Goal: Register for event/course

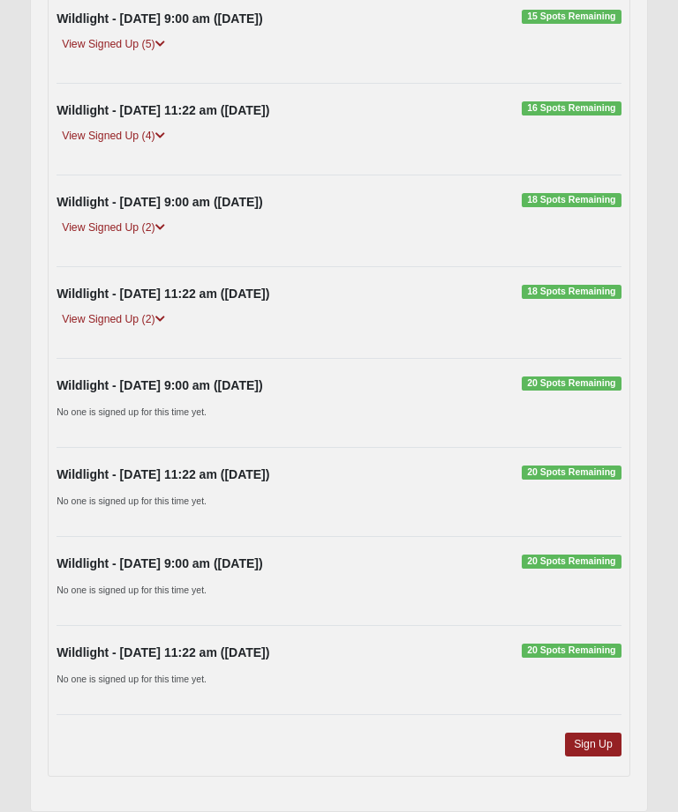
scroll to position [370, 0]
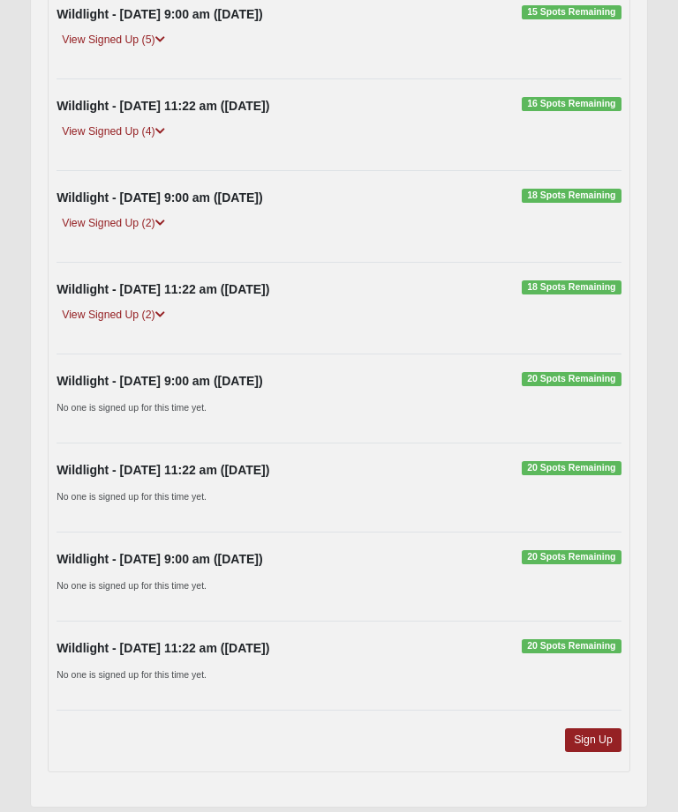
click at [604, 740] on link "Sign Up" at bounding box center [593, 741] width 56 height 24
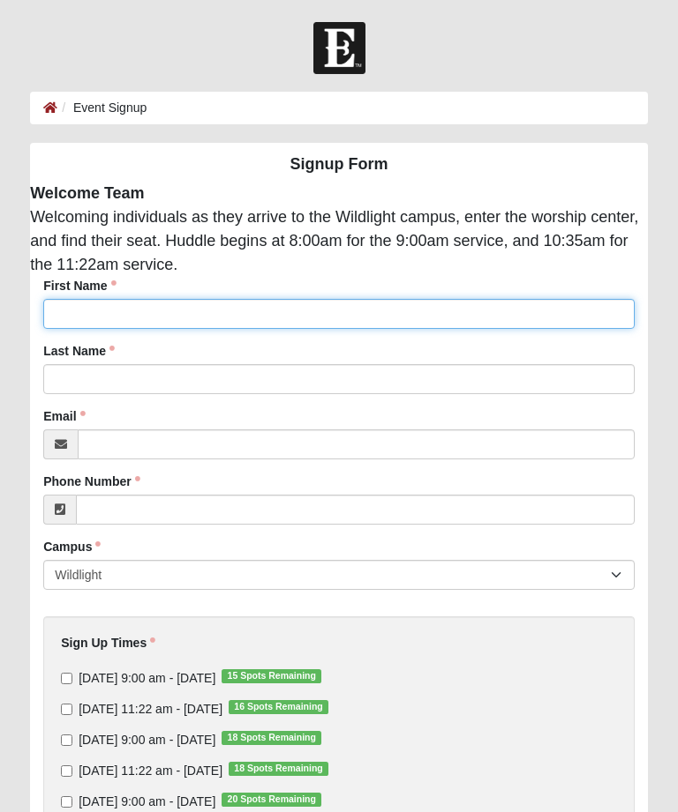
click at [176, 307] on input "First Name" at bounding box center [338, 314] width 591 height 30
type input "Dianne"
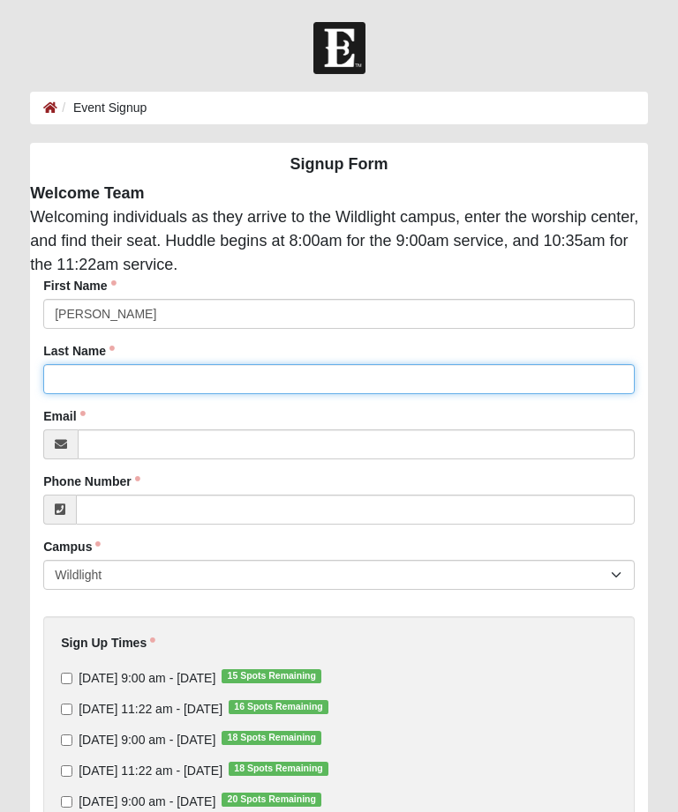
type input "Roosen"
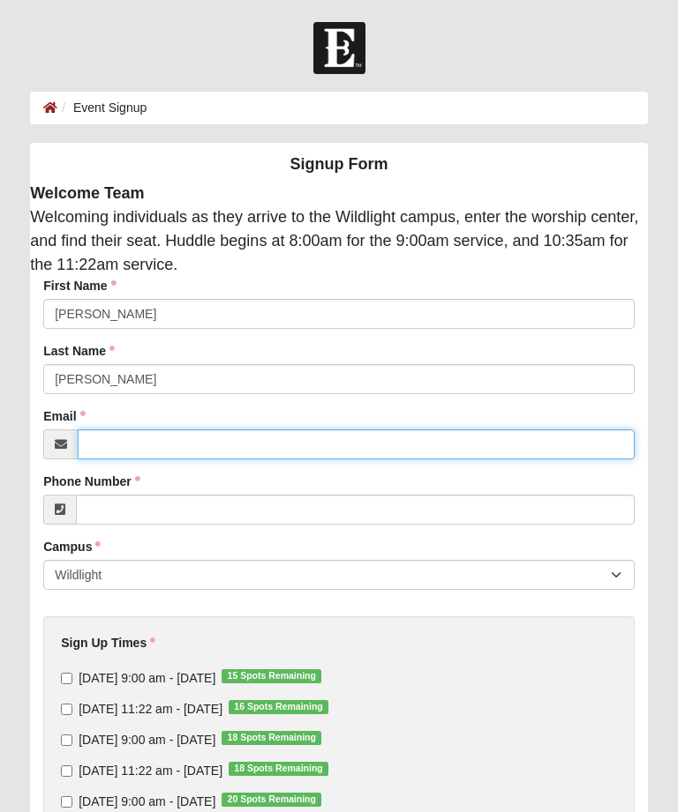
type input "peakbagger4k@comcast.net"
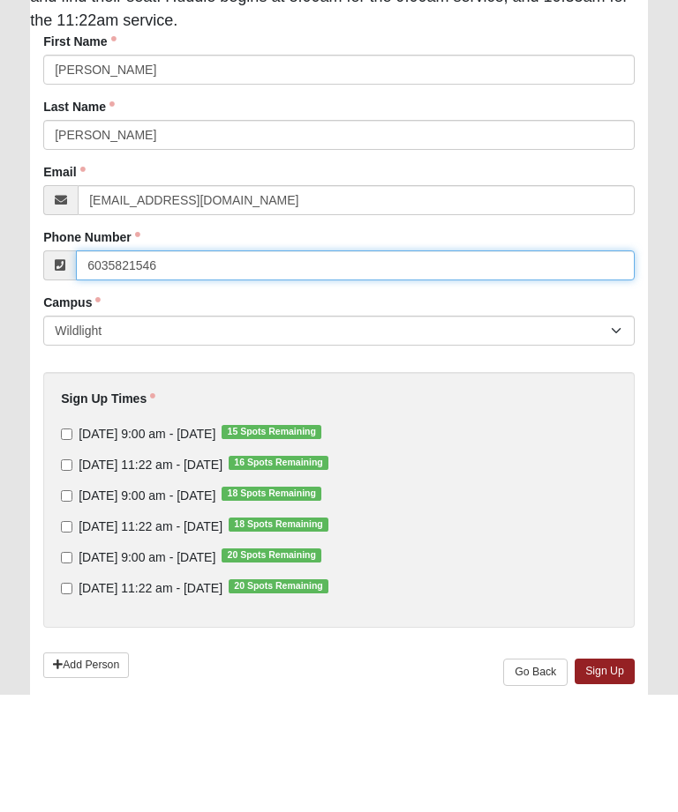
scroll to position [157, 0]
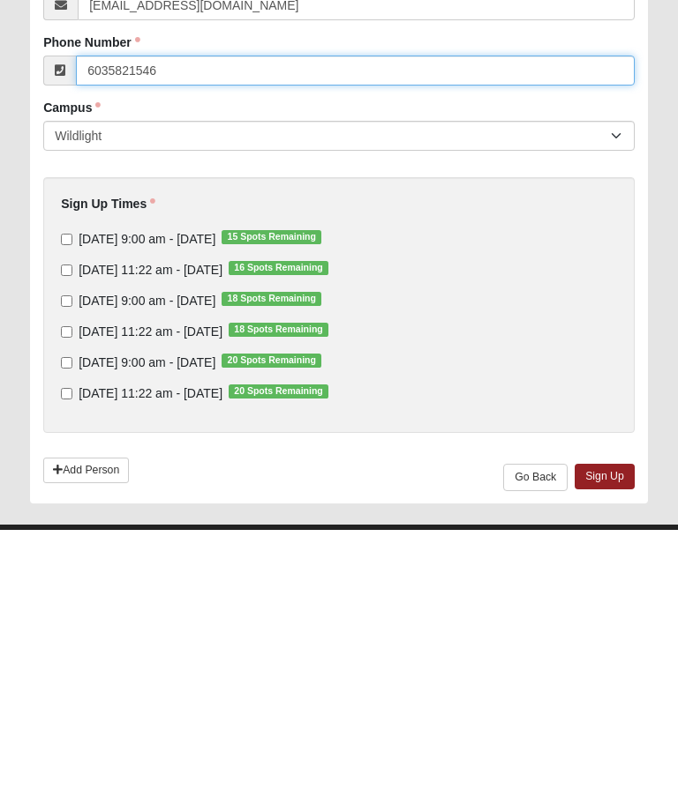
type input "6035821546"
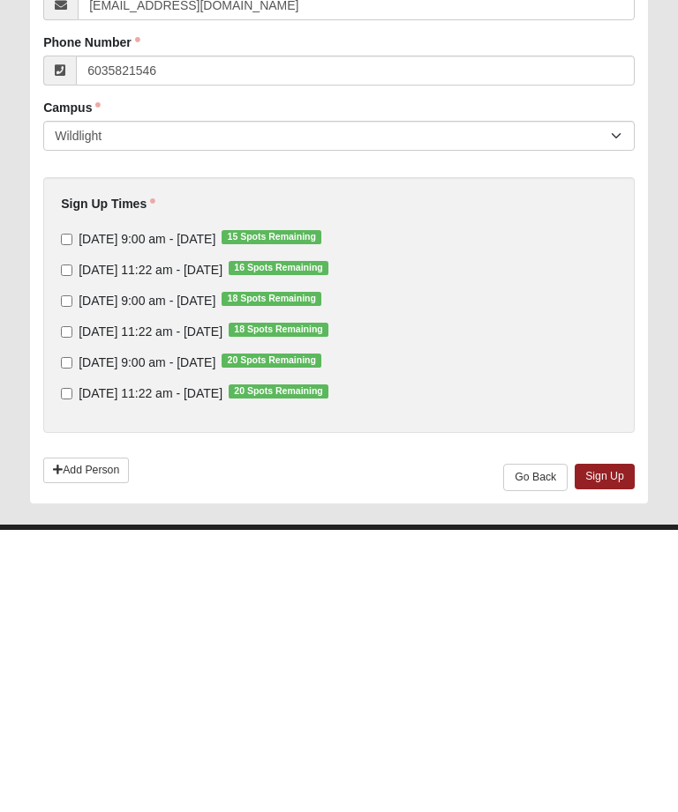
click at [70, 547] on input "Sunday 11:22 am - Sep 14 2025 16 Spots Remaining" at bounding box center [66, 552] width 11 height 11
checkbox input "true"
type input "(603) 582-1546"
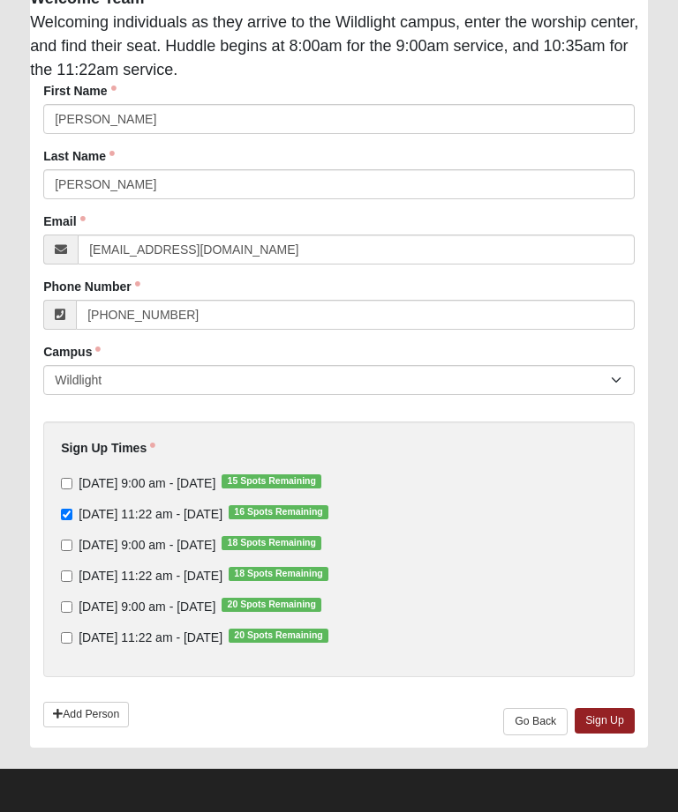
click at [615, 725] on link "Sign Up" at bounding box center [604, 721] width 60 height 26
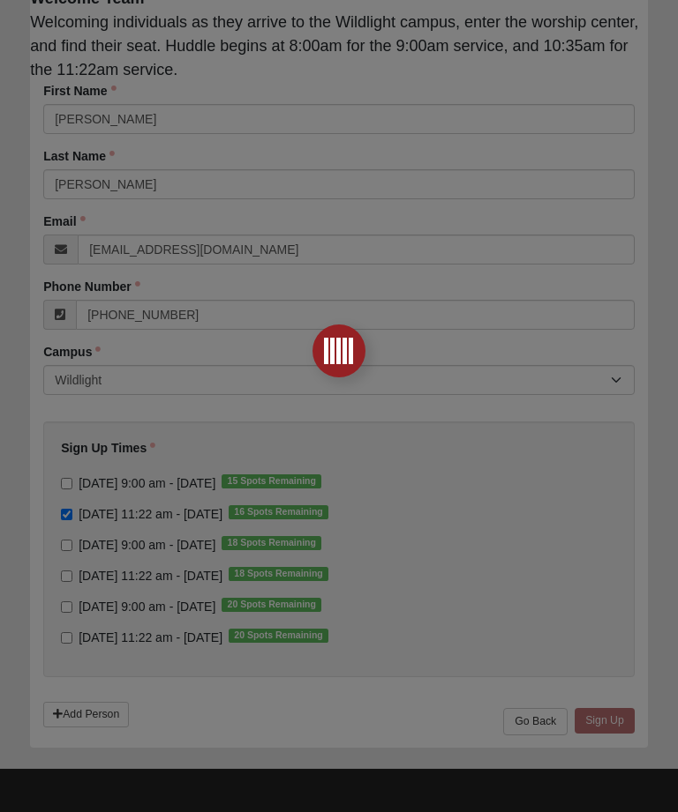
scroll to position [0, 0]
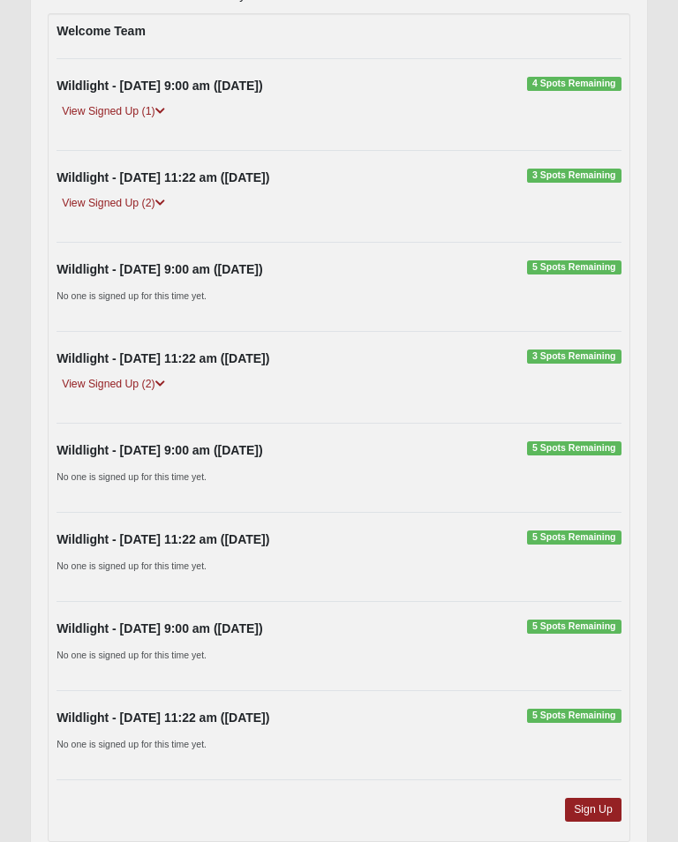
scroll to position [368, 0]
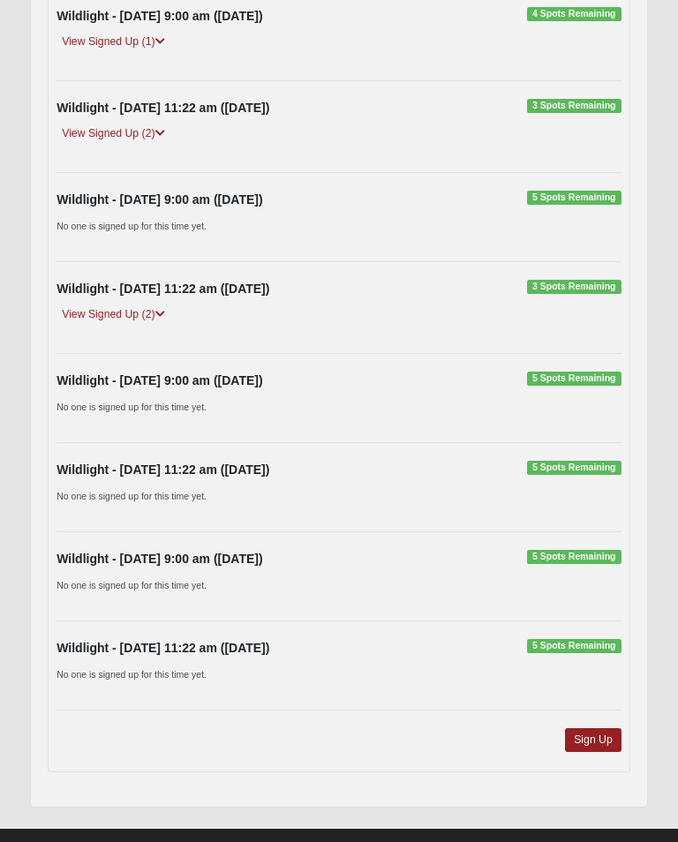
click at [604, 737] on link "Sign Up" at bounding box center [593, 740] width 56 height 24
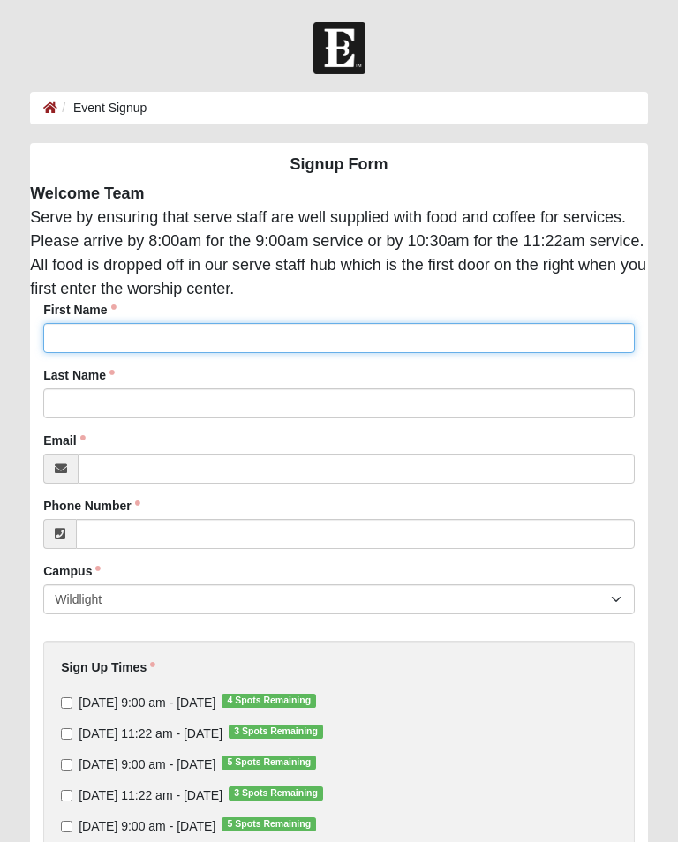
click at [229, 340] on input "First Name" at bounding box center [338, 338] width 591 height 30
type input "[PERSON_NAME]"
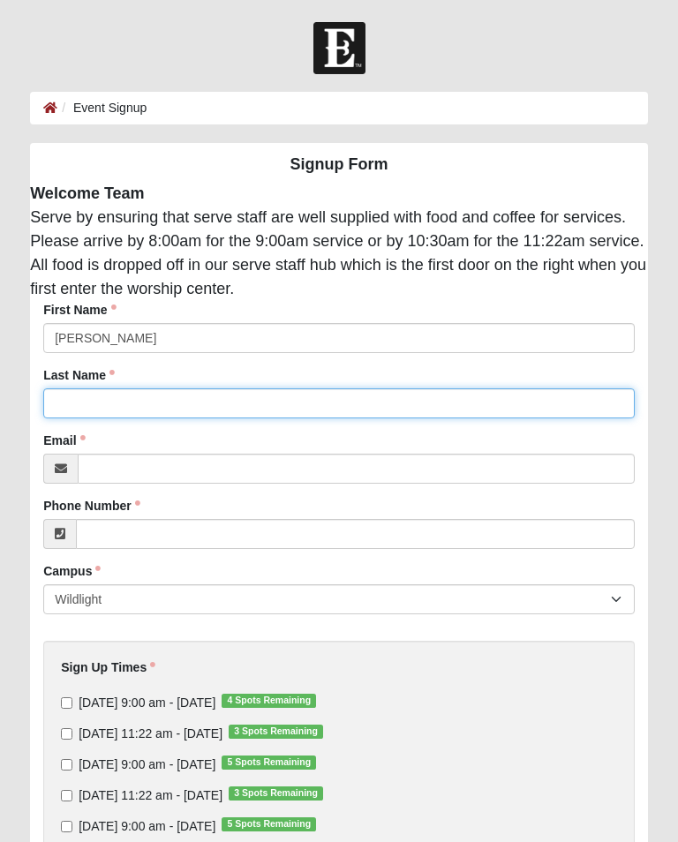
type input "Roosen"
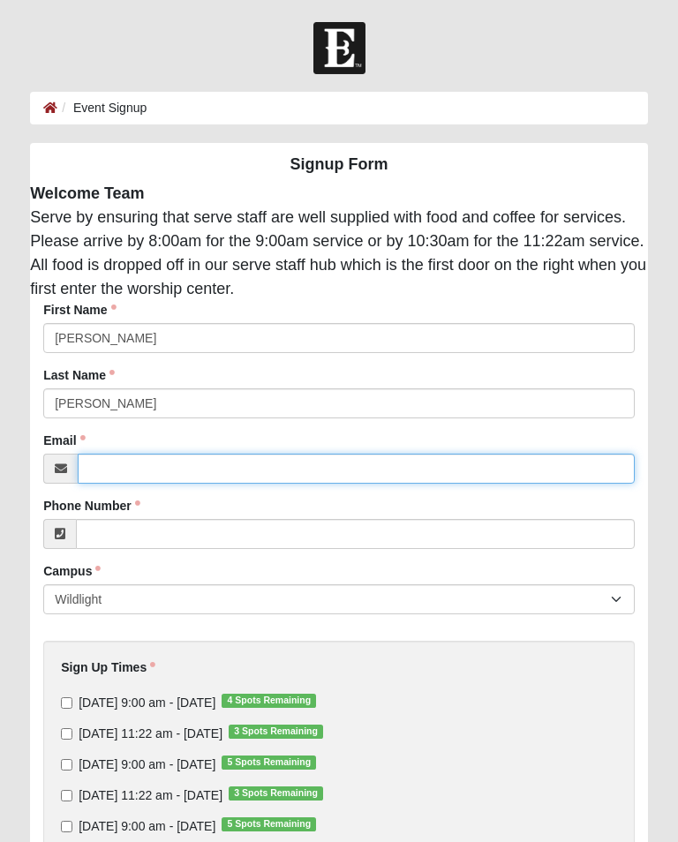
type input "peakbagger4k@comcast.net"
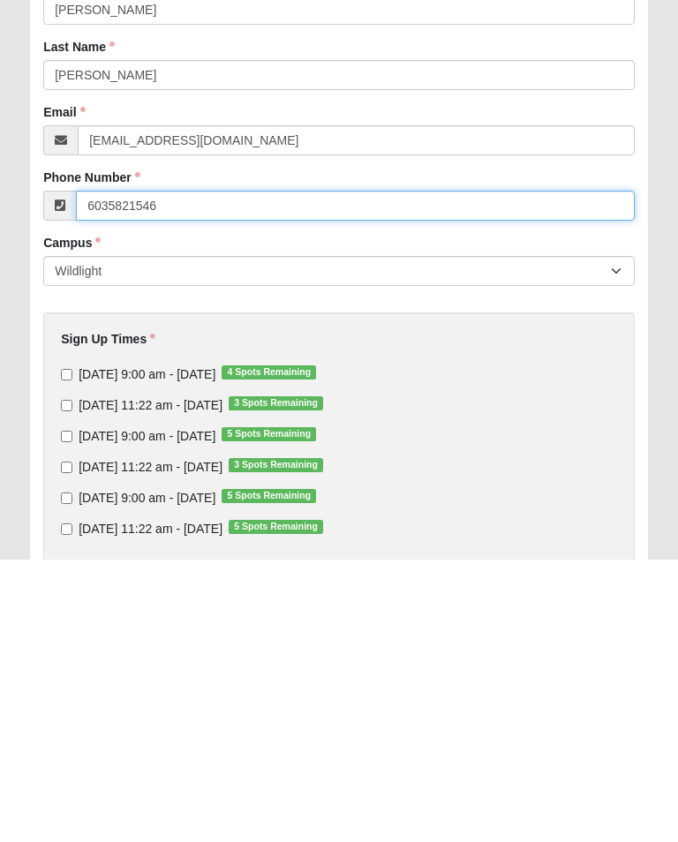
type input "6035821546"
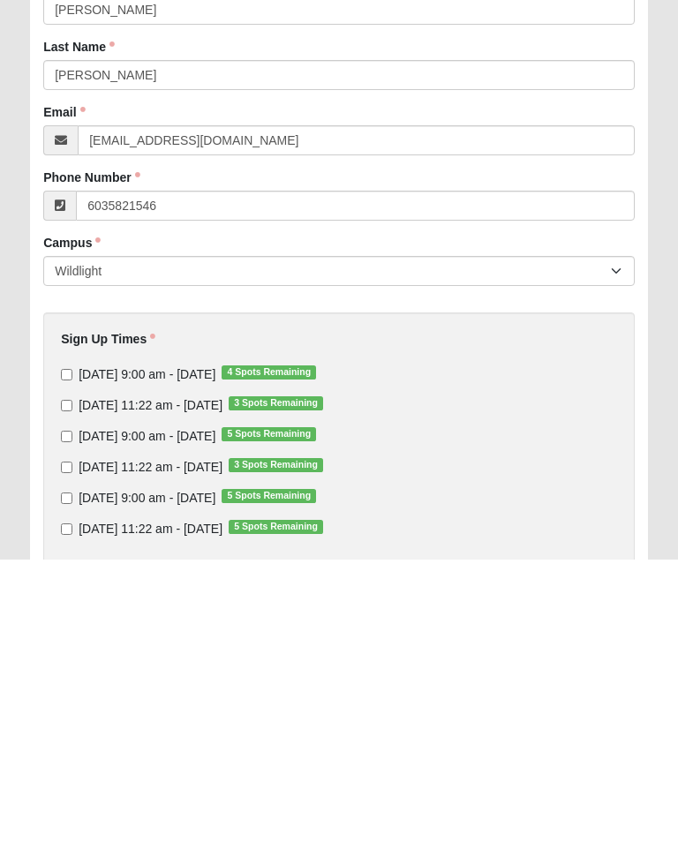
click at [69, 682] on input "Sunday 11:22 am - Sep 14 2025 3 Spots Remaining" at bounding box center [66, 687] width 11 height 11
checkbox input "true"
type input "(603) 582-1546"
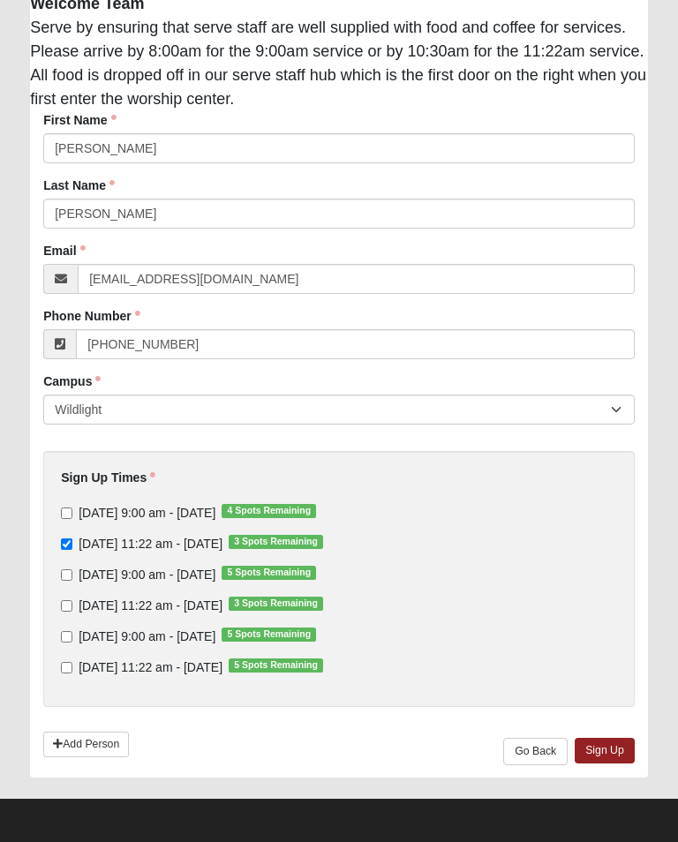
click at [614, 753] on link "Sign Up" at bounding box center [604, 750] width 60 height 26
